Goal: Find specific page/section: Find specific page/section

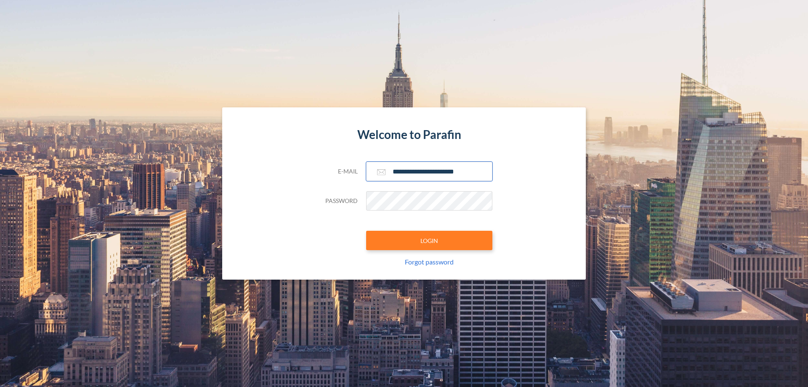
type input "**********"
click at [429, 240] on button "LOGIN" at bounding box center [429, 240] width 126 height 19
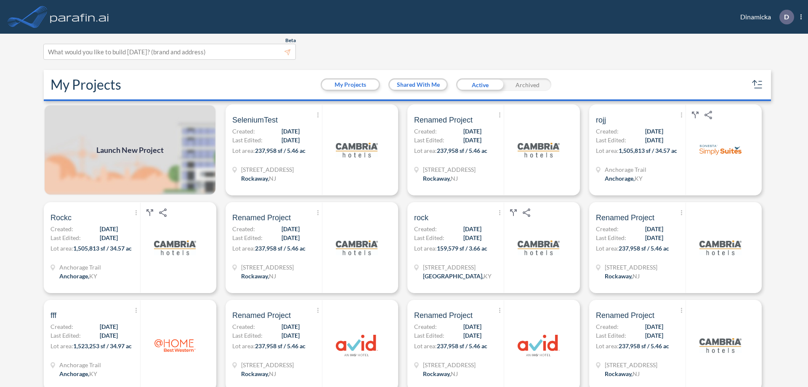
scroll to position [2, 0]
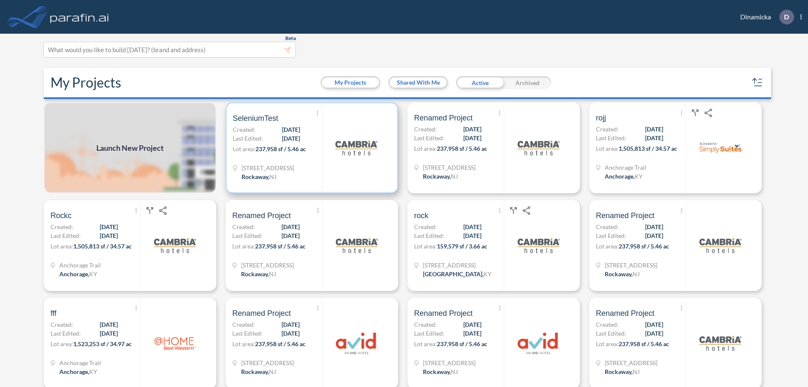
click at [310, 148] on p "Lot area: 237,958 sf / 5.46 ac" at bounding box center [277, 150] width 89 height 12
